Goal: Task Accomplishment & Management: Use online tool/utility

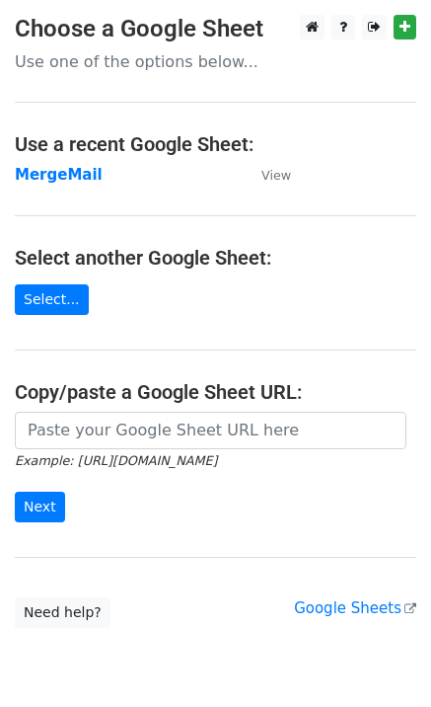
click at [67, 179] on strong "MergeMail" at bounding box center [59, 175] width 88 height 18
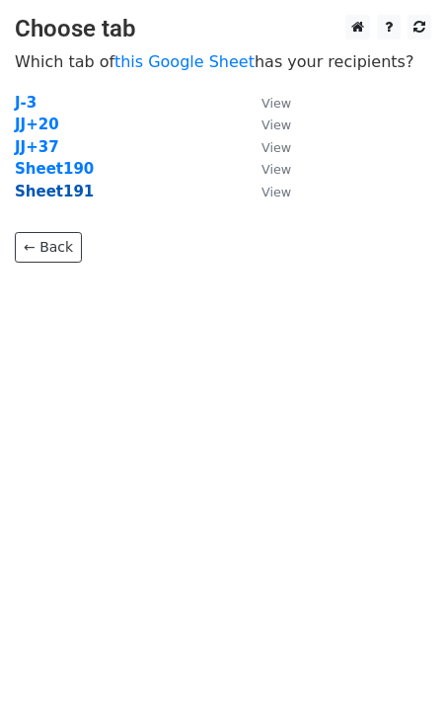
click at [67, 196] on strong "Sheet191" at bounding box center [54, 192] width 79 height 18
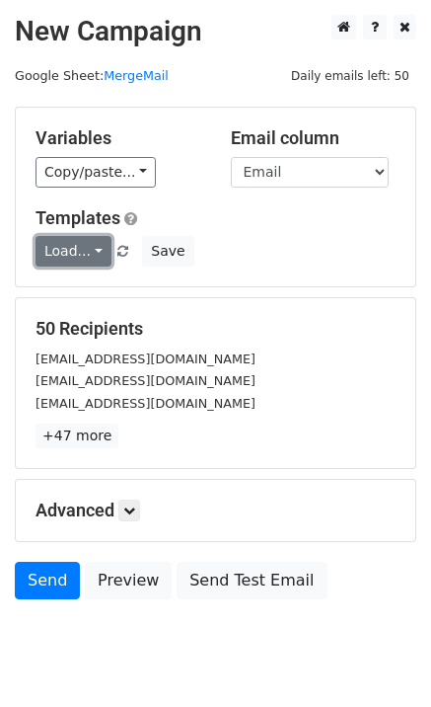
click at [69, 253] on link "Load..." at bounding box center [74, 251] width 76 height 31
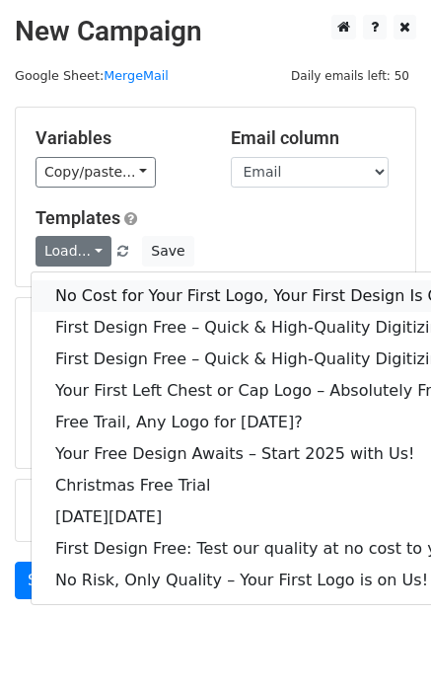
click at [102, 289] on link "No Cost for Your First Logo, Your First Design Is On Us!" at bounding box center [269, 296] width 474 height 32
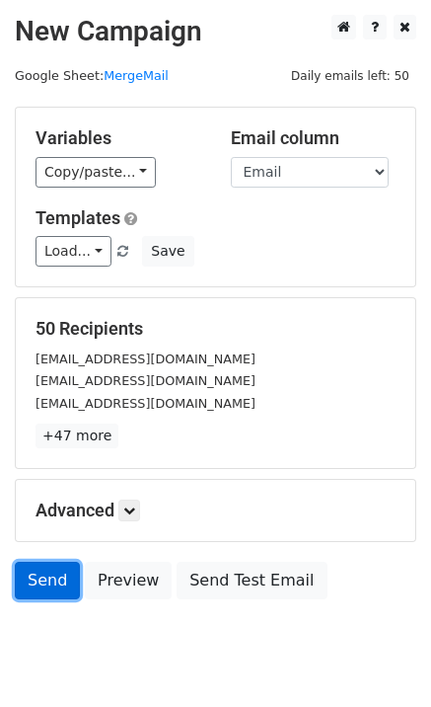
click at [35, 579] on link "Send" at bounding box center [47, 581] width 65 height 38
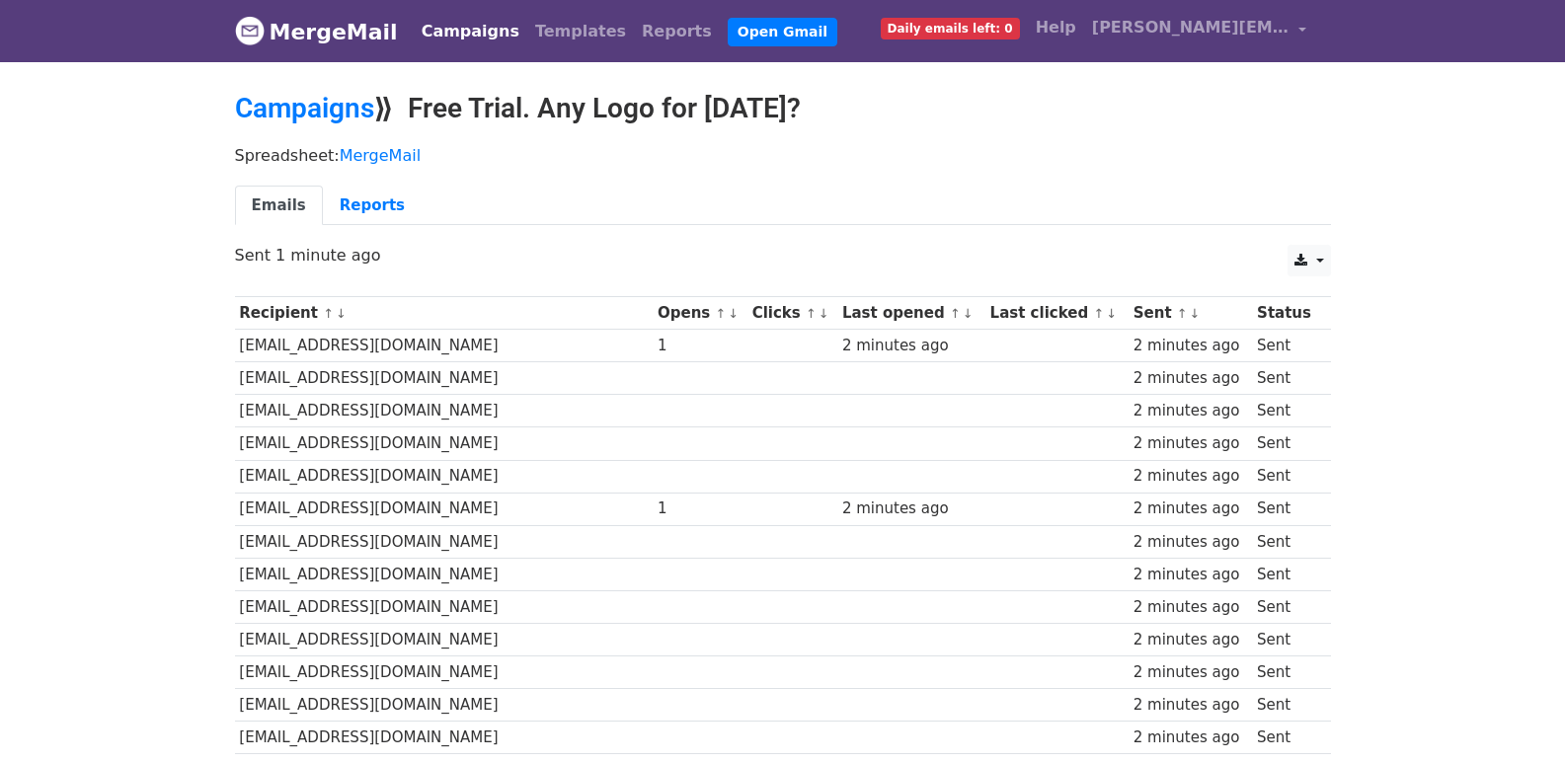
drag, startPoint x: 866, startPoint y: 437, endPoint x: 859, endPoint y: 462, distance: 25.6
click at [866, 437] on td at bounding box center [911, 443] width 148 height 33
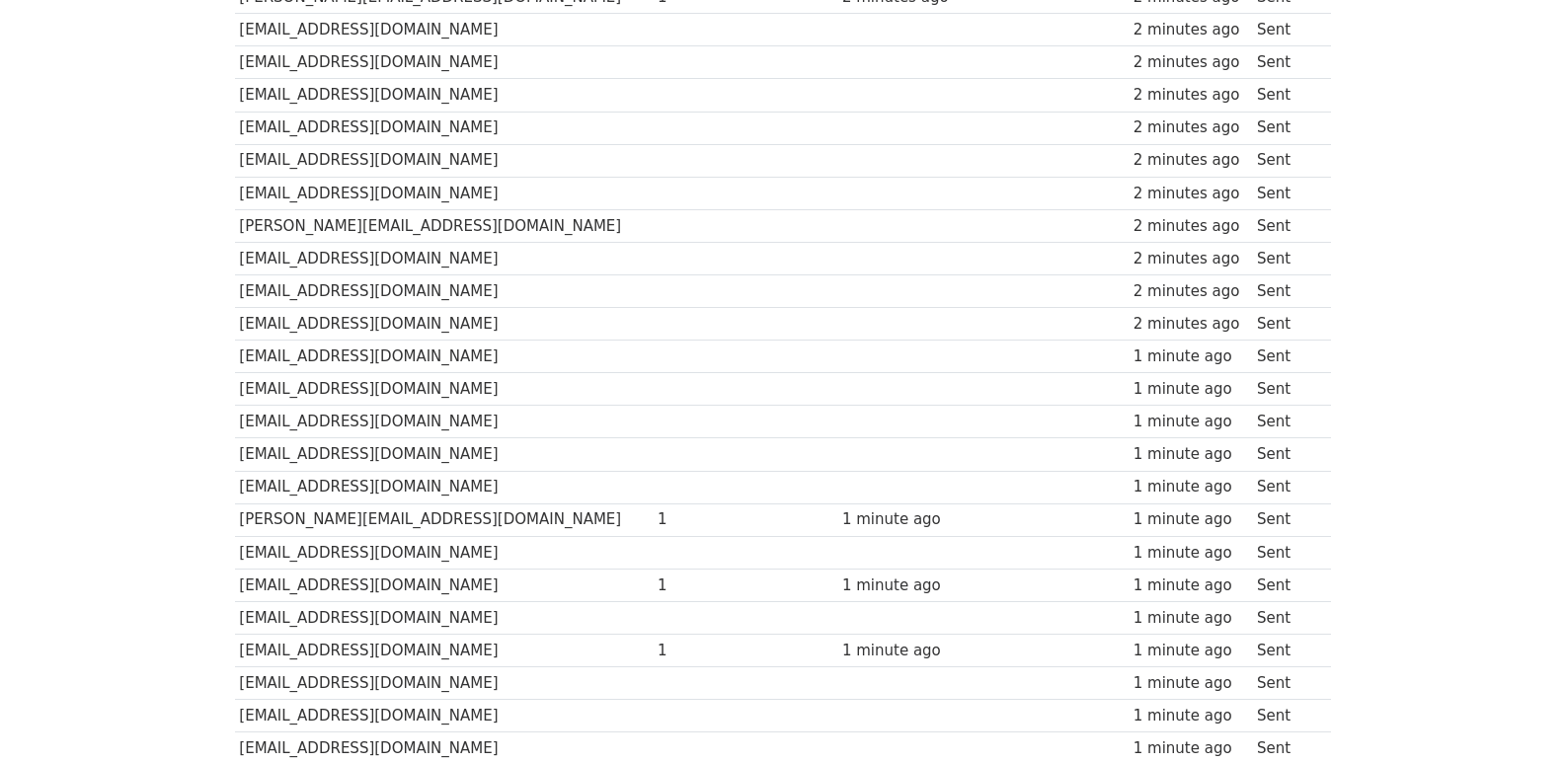
scroll to position [1374, 0]
